Goal: Task Accomplishment & Management: Use online tool/utility

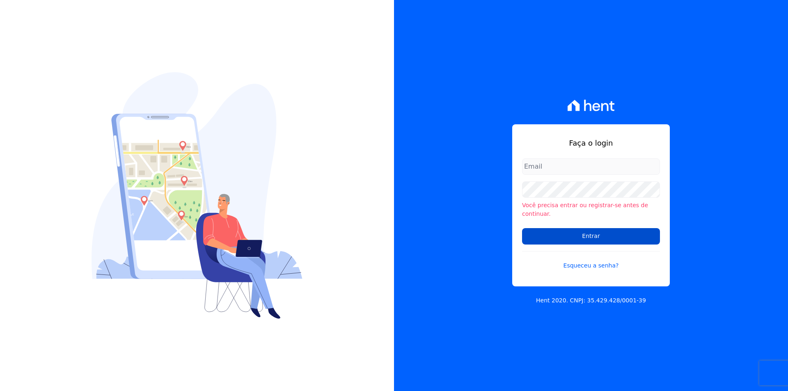
type input "[EMAIL_ADDRESS][DOMAIN_NAME]"
click at [539, 237] on input "Entrar" at bounding box center [591, 236] width 138 height 16
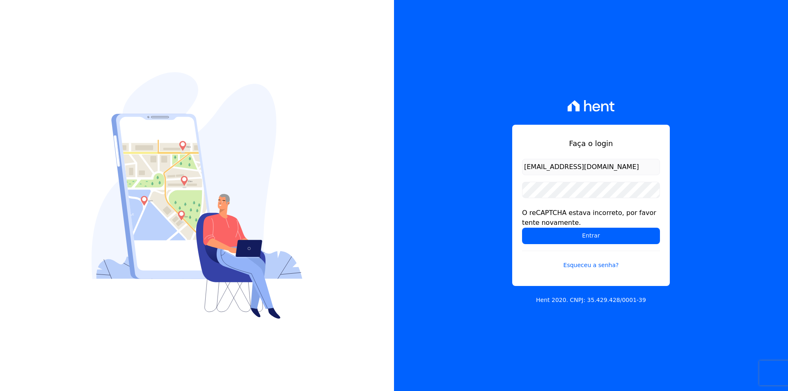
click at [539, 237] on input "Entrar" at bounding box center [591, 236] width 138 height 16
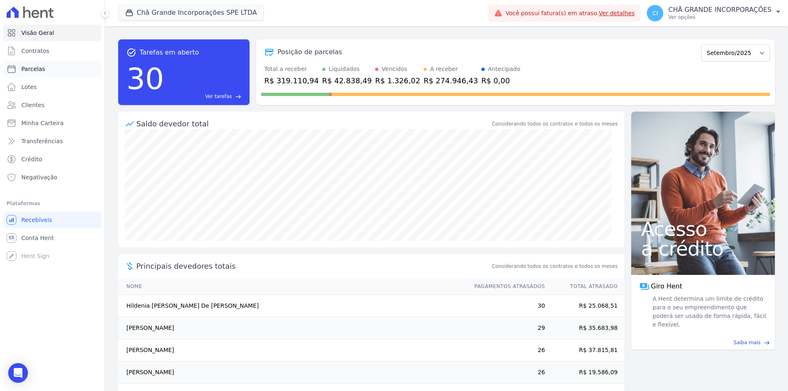
click at [40, 69] on span "Parcelas" at bounding box center [33, 69] width 24 height 8
select select
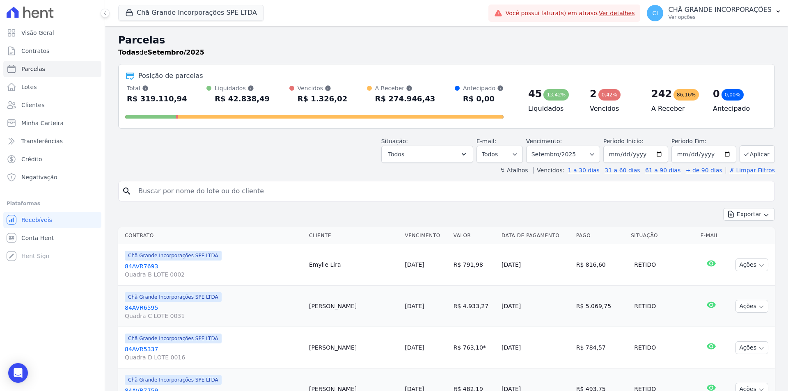
click at [230, 194] on input "search" at bounding box center [452, 191] width 638 height 16
type input "[PERSON_NAME]"
select select
